Goal: Task Accomplishment & Management: Manage account settings

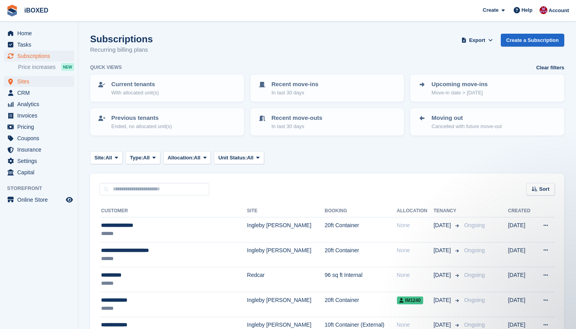
click at [35, 80] on span "Sites" at bounding box center [40, 81] width 47 height 11
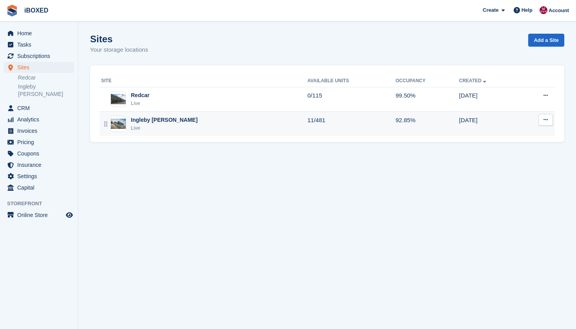
click at [150, 124] on div "Live" at bounding box center [164, 128] width 67 height 8
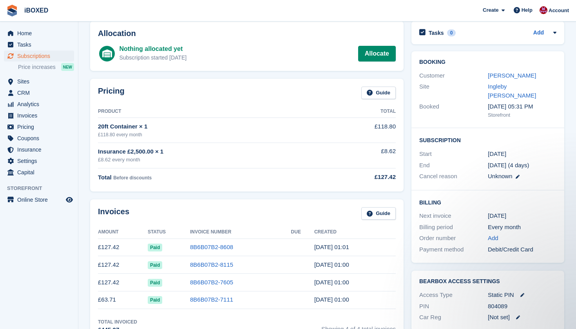
scroll to position [36, 0]
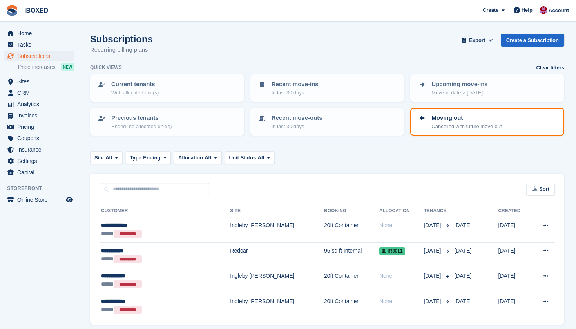
scroll to position [28, 0]
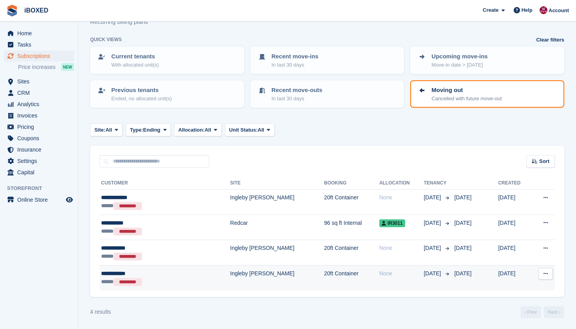
click at [324, 285] on td "20ft Container" at bounding box center [351, 277] width 55 height 25
